Goal: Understand process/instructions: Learn how to perform a task or action

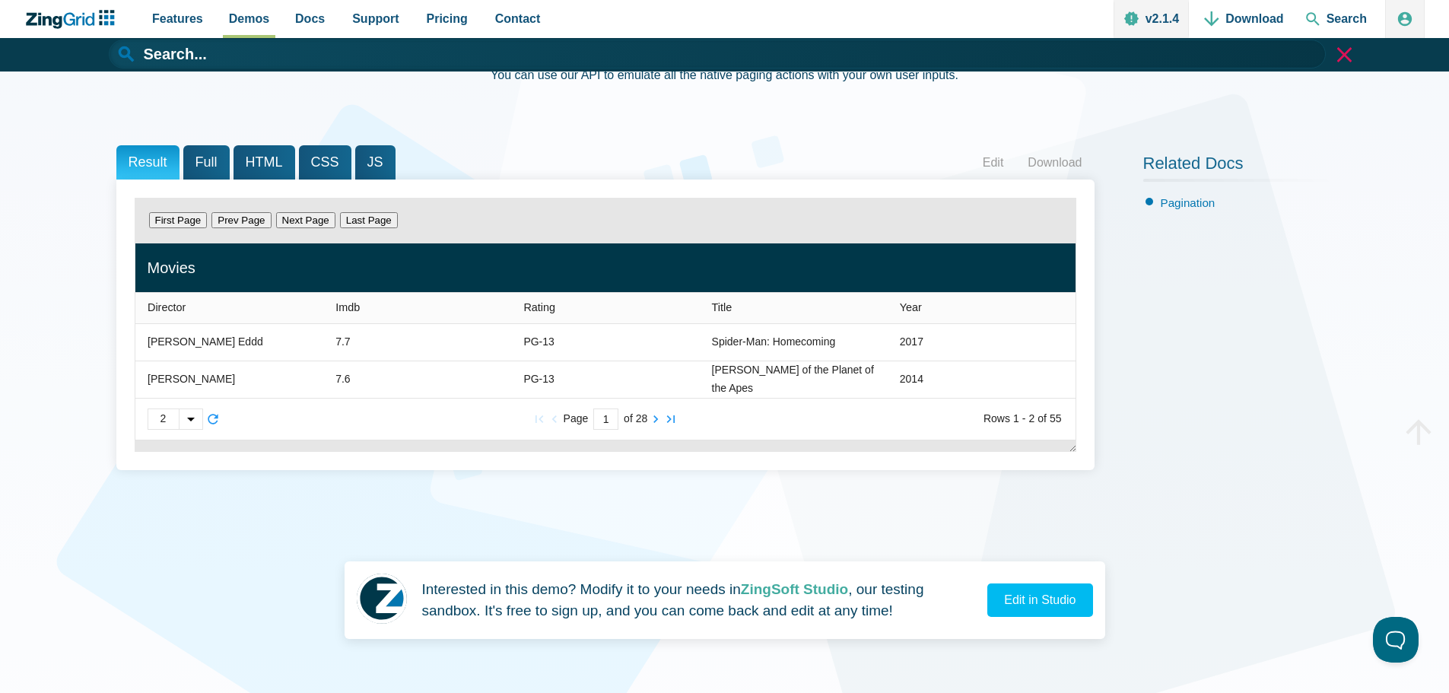
click at [200, 158] on span "Full" at bounding box center [206, 162] width 46 height 34
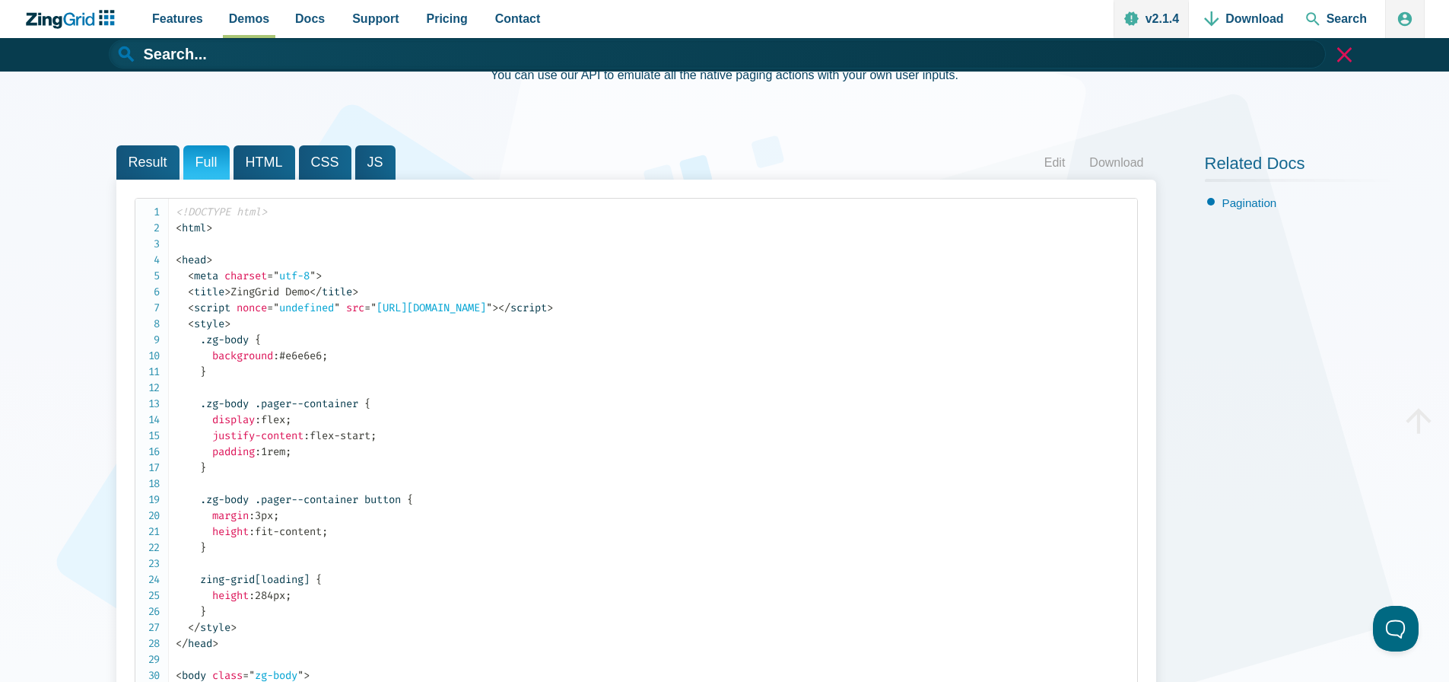
click at [262, 161] on span "HTML" at bounding box center [265, 162] width 62 height 34
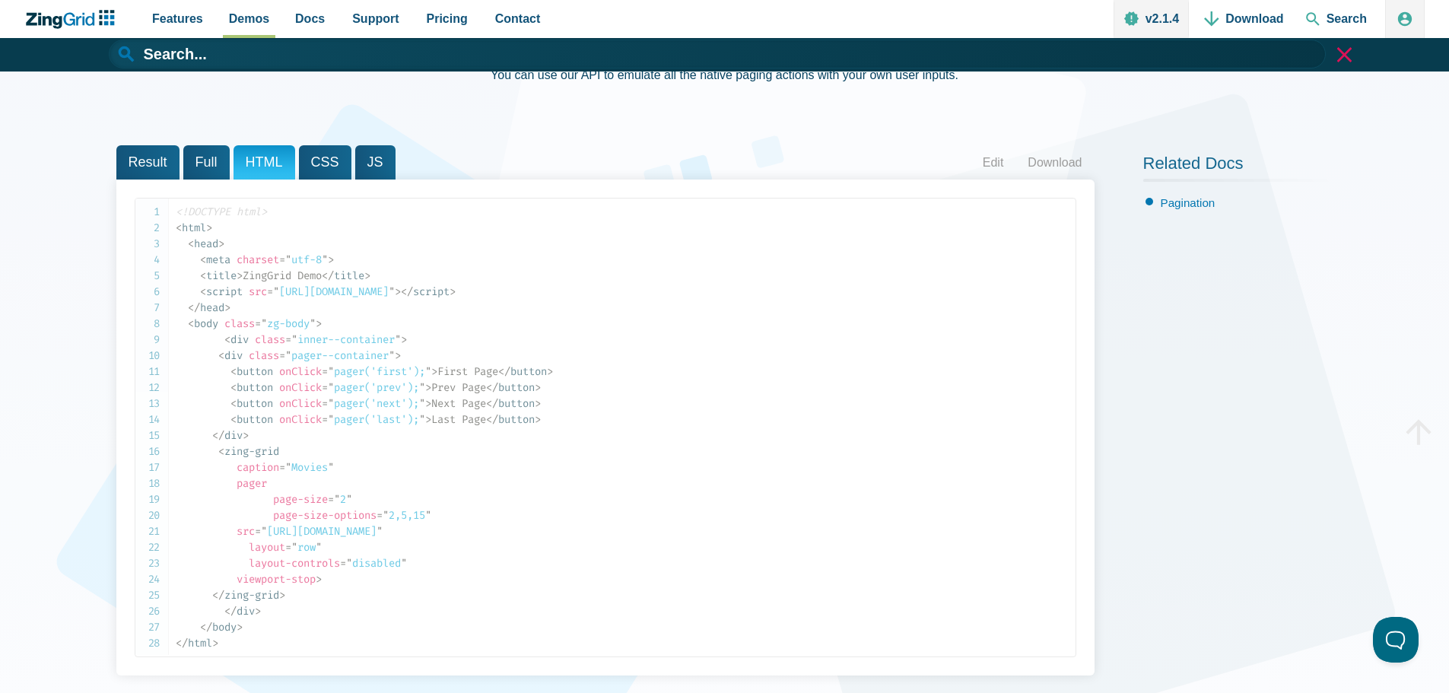
click at [301, 164] on span "CSS" at bounding box center [325, 162] width 52 height 34
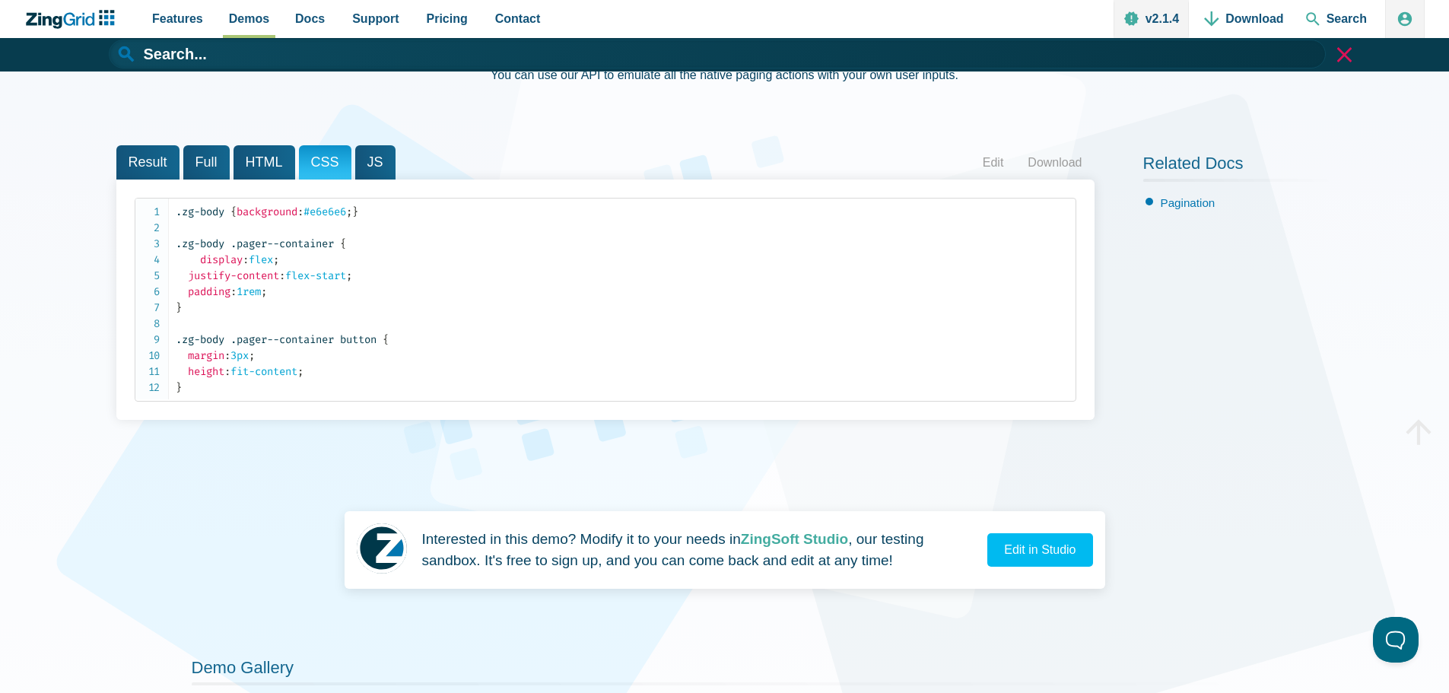
click at [274, 170] on span "HTML" at bounding box center [265, 162] width 62 height 34
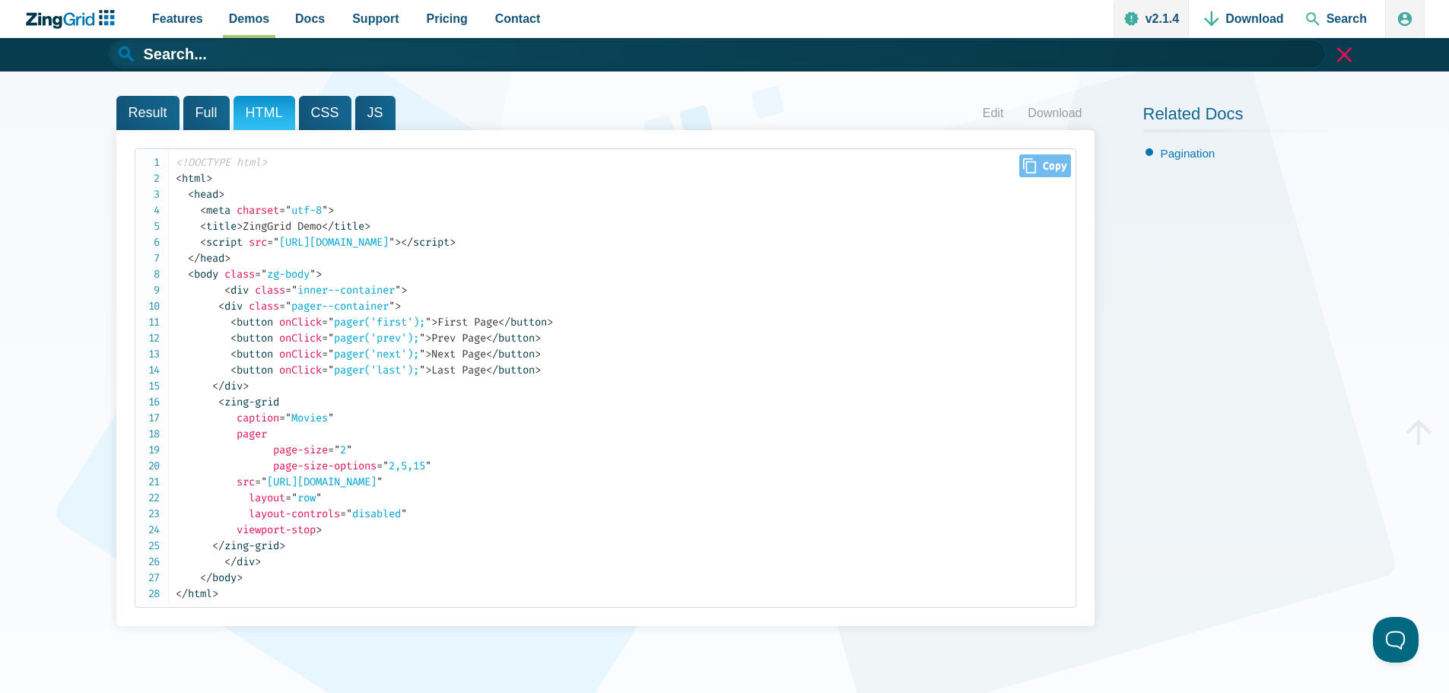
scroll to position [203, 0]
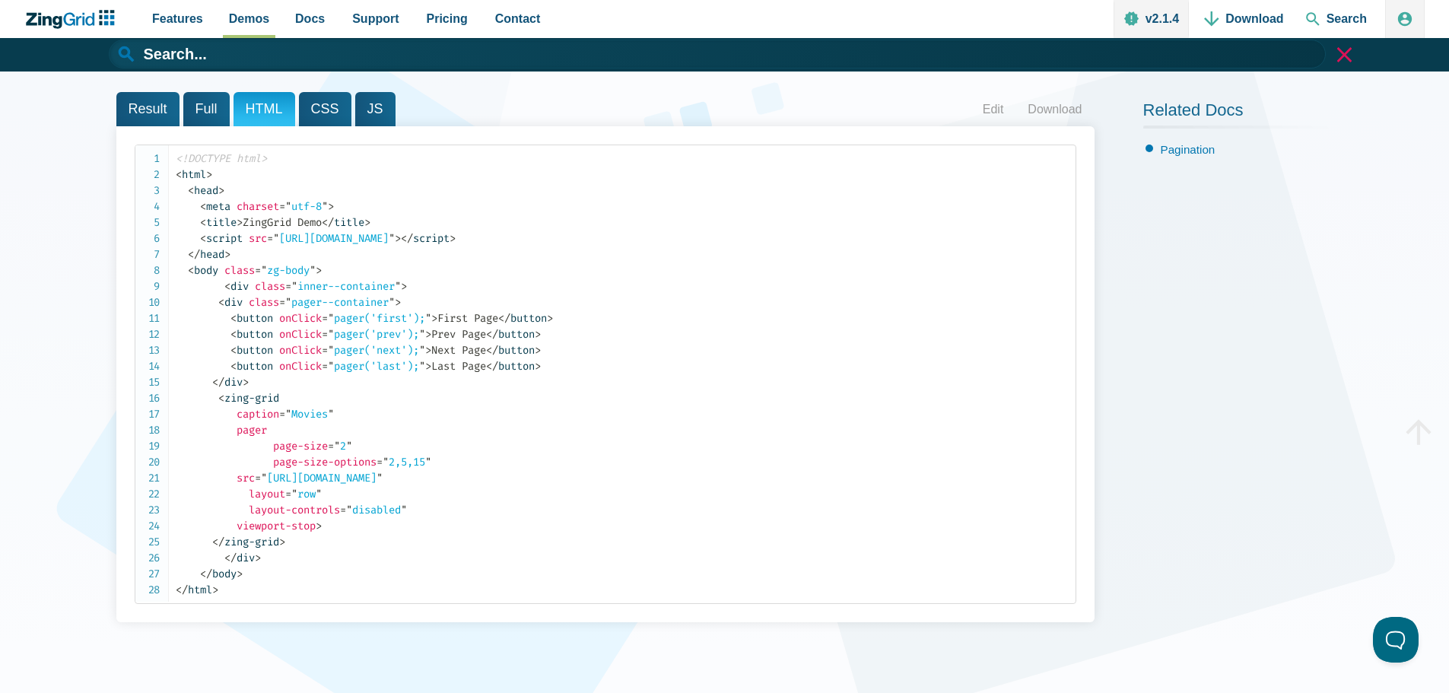
click at [164, 94] on span "Result" at bounding box center [147, 109] width 63 height 34
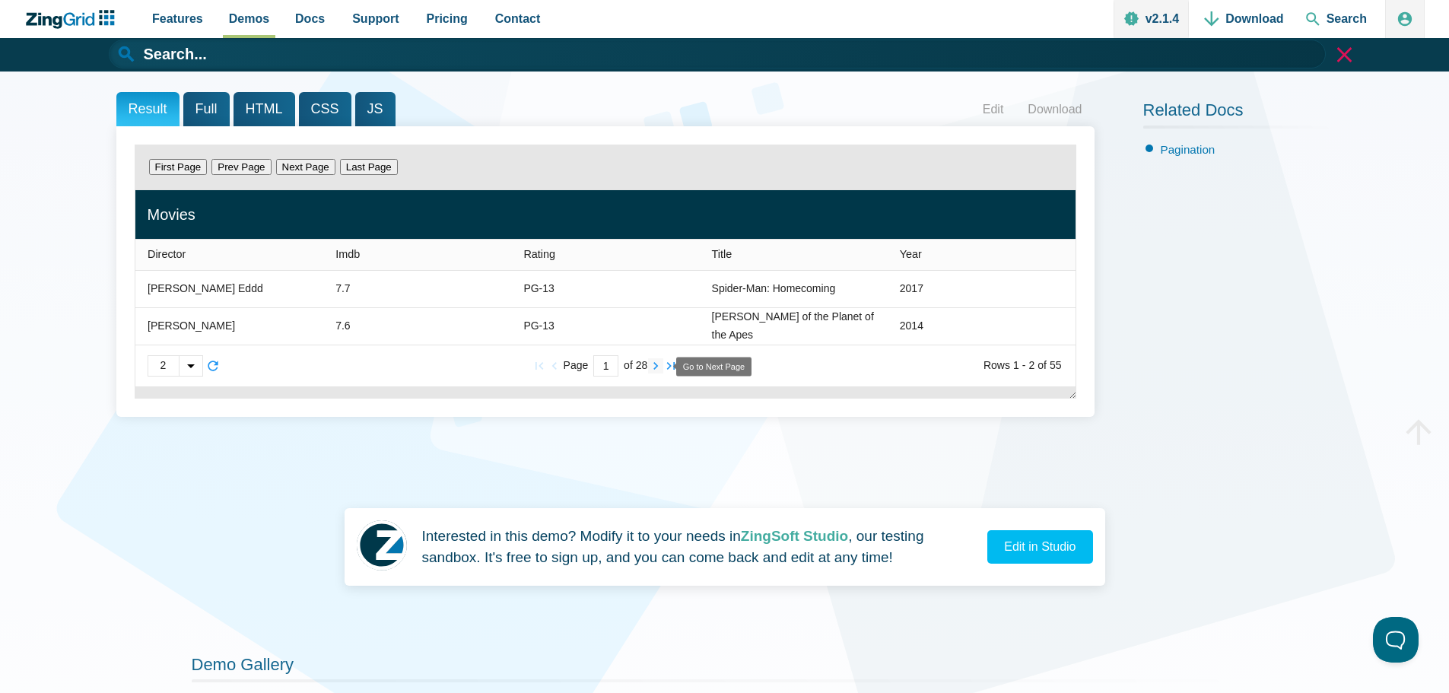
click at [657, 368] on zg-icon "nextpage" at bounding box center [655, 365] width 15 height 15
click at [196, 367] on div "App Content" at bounding box center [191, 365] width 24 height 20
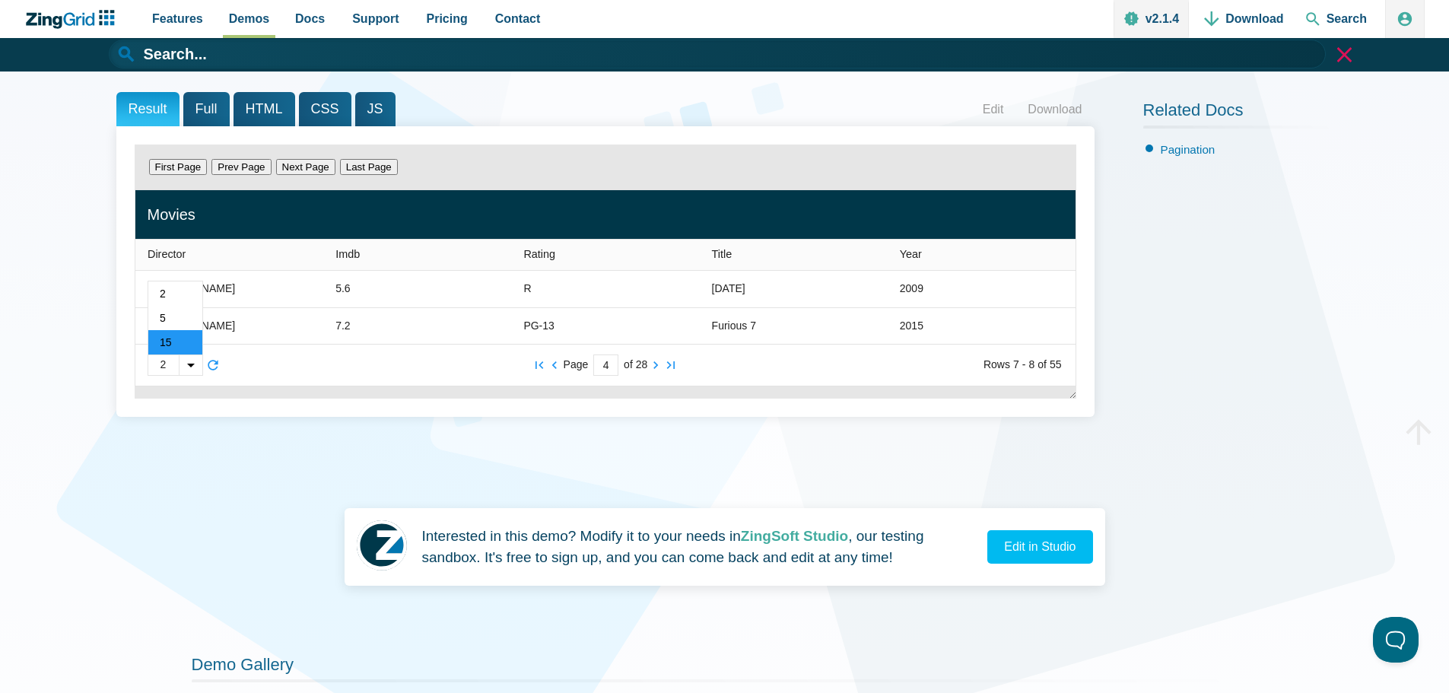
click at [174, 332] on span "15" at bounding box center [175, 342] width 54 height 24
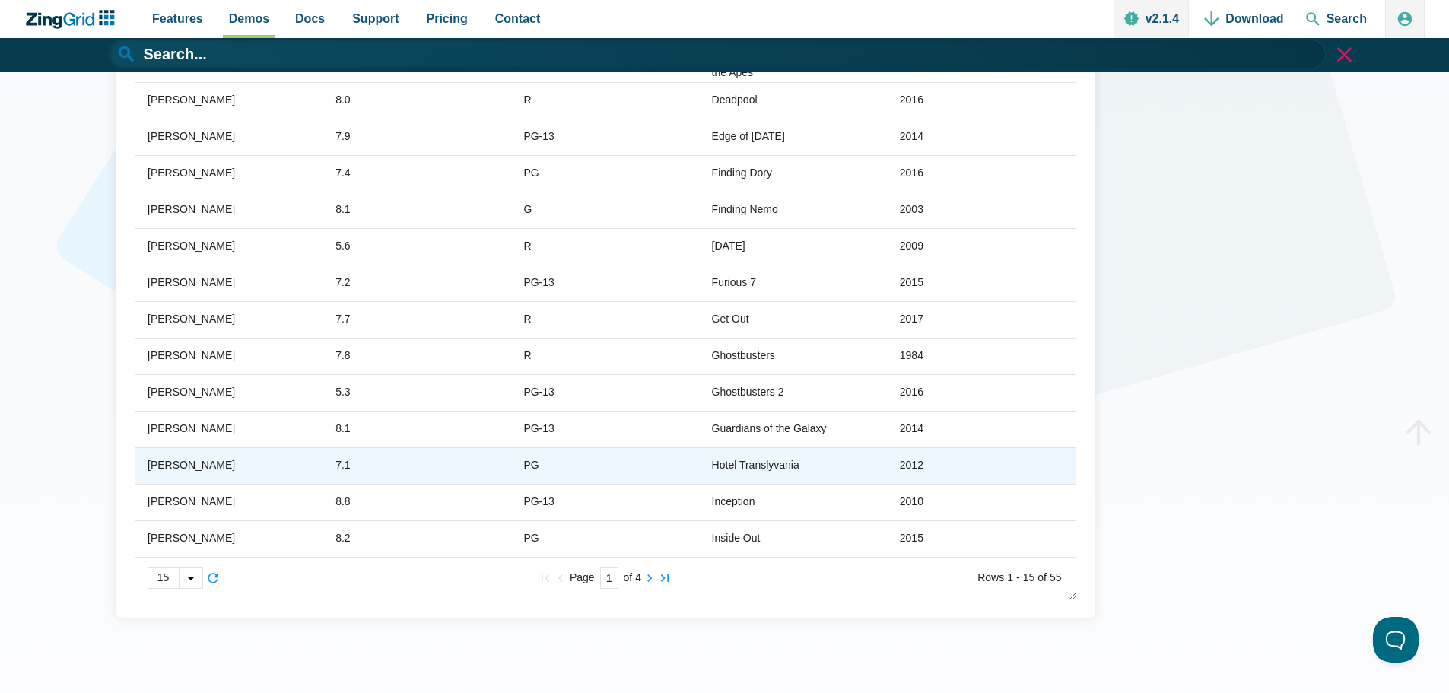
scroll to position [465, 0]
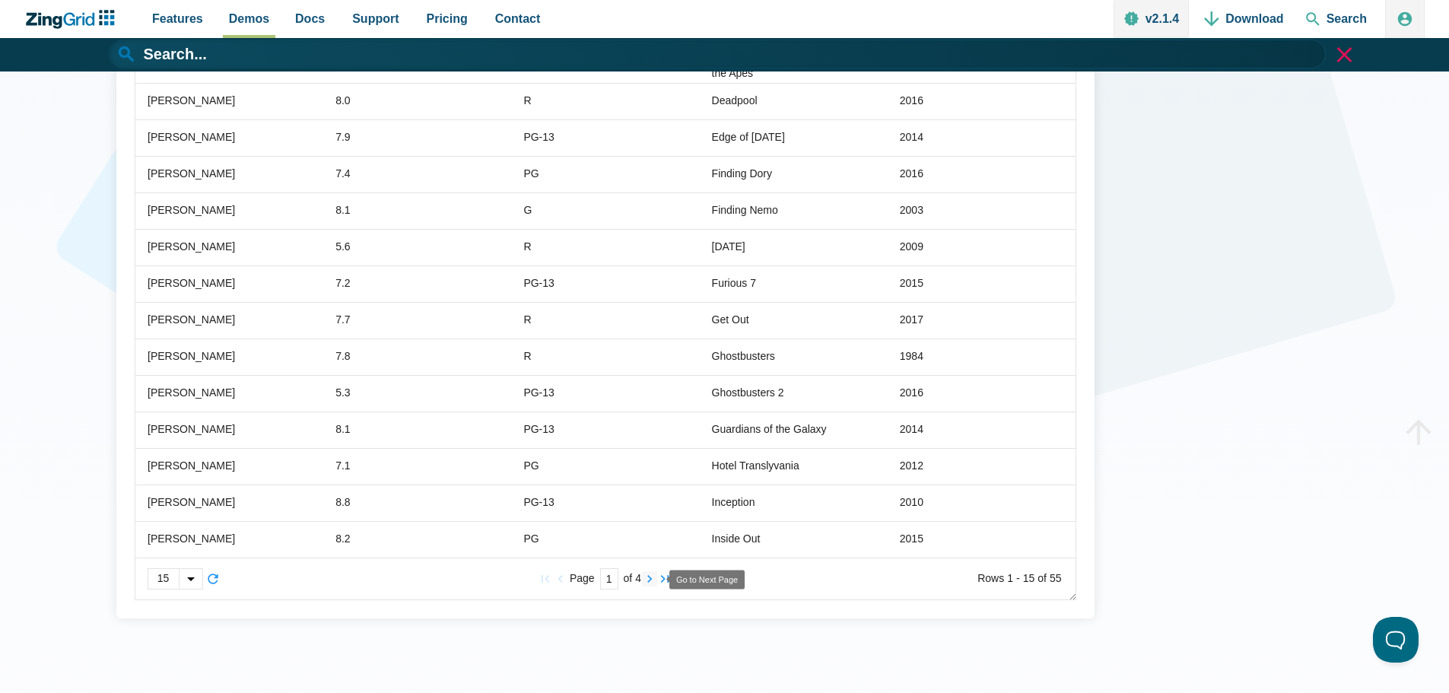
click at [651, 582] on zg-icon "nextpage" at bounding box center [649, 578] width 15 height 15
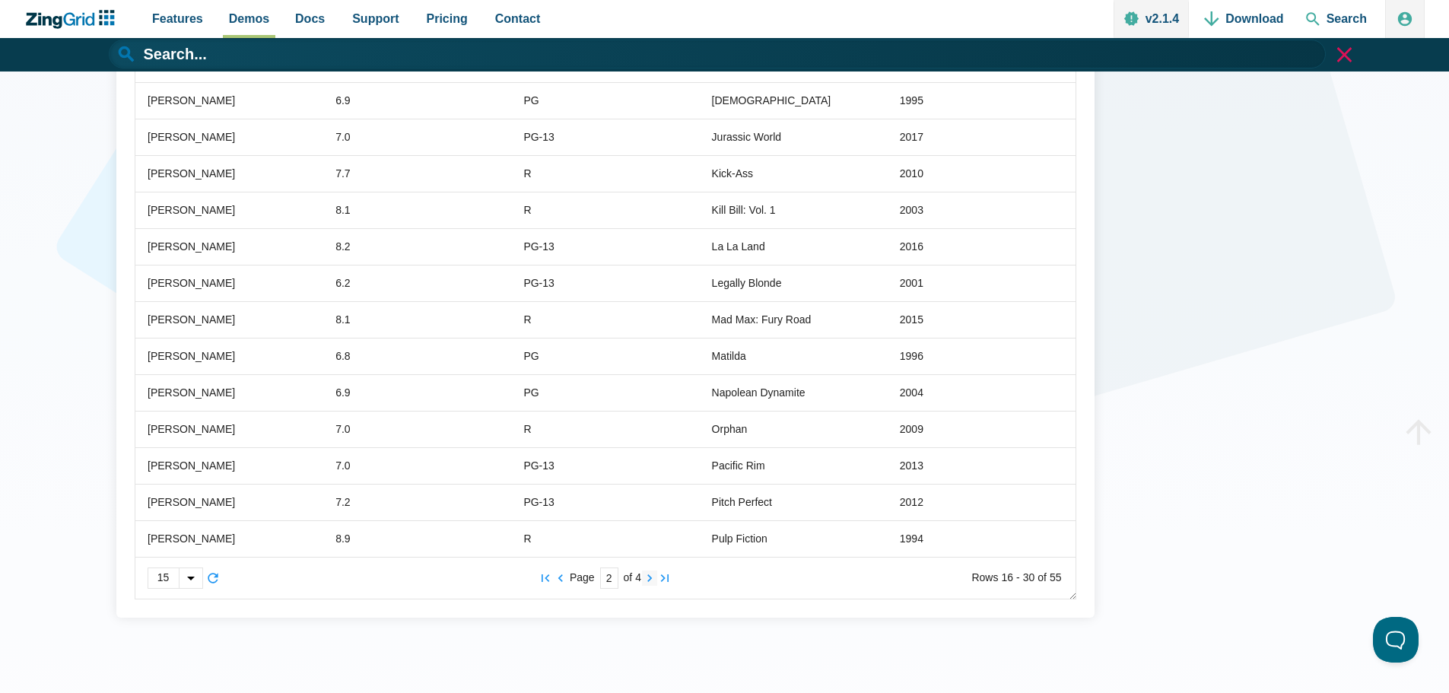
click at [651, 582] on zg-icon "nextpage" at bounding box center [649, 578] width 15 height 15
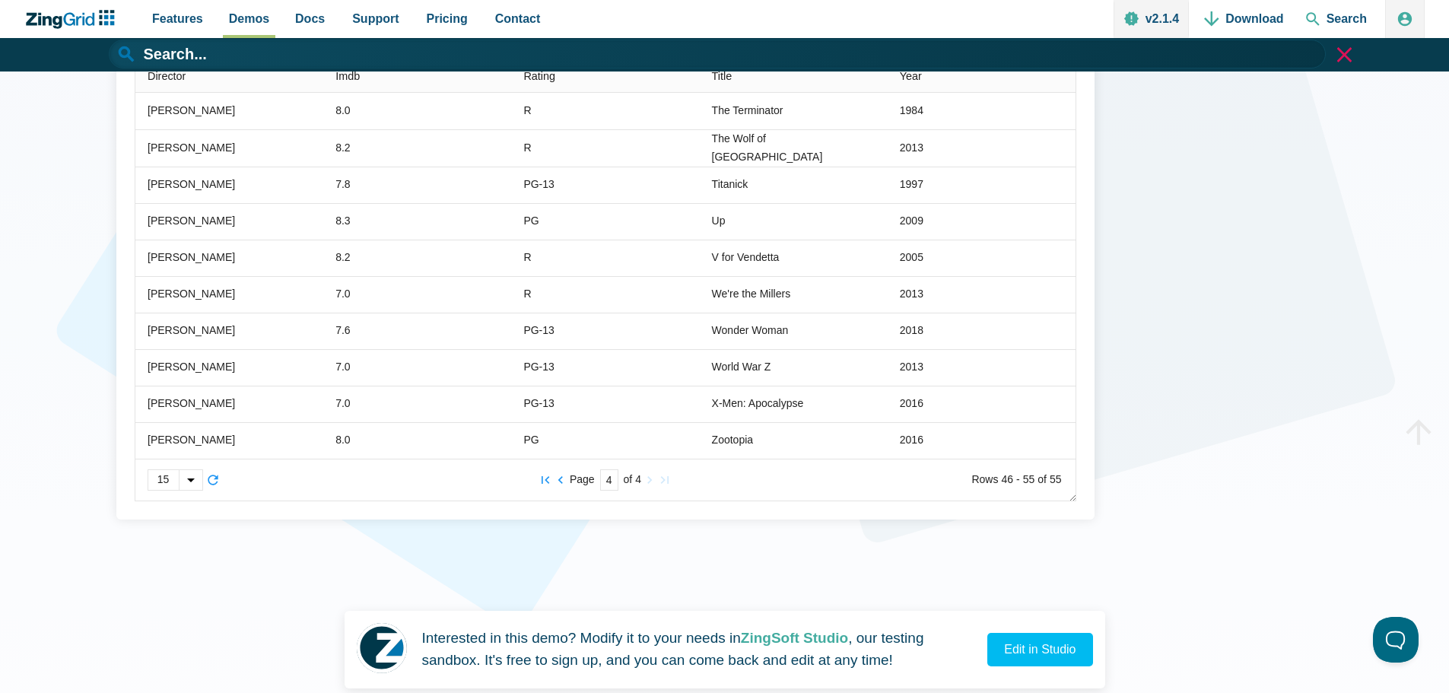
scroll to position [374, 0]
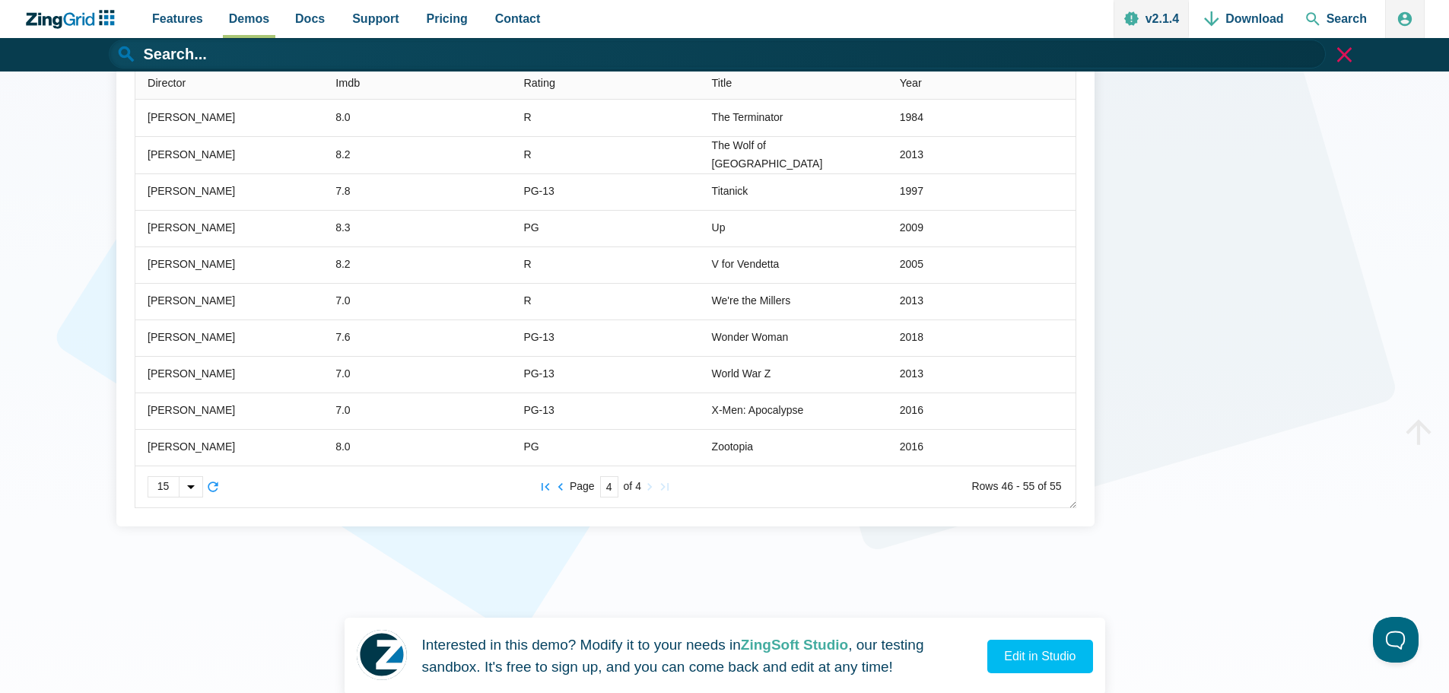
click at [185, 491] on div "App Content" at bounding box center [191, 487] width 24 height 20
click at [173, 426] on span "2" at bounding box center [175, 415] width 54 height 24
type input "23"
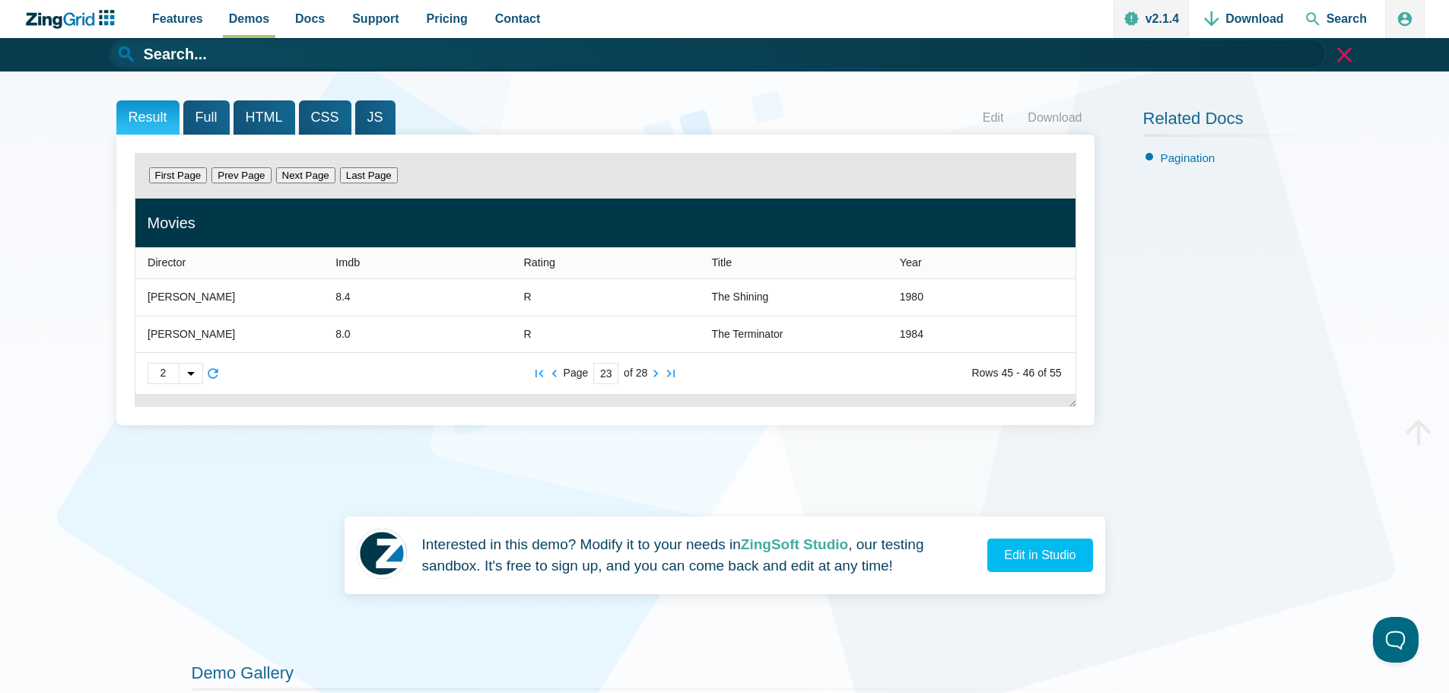
scroll to position [194, 0]
